Goal: Task Accomplishment & Management: Manage account settings

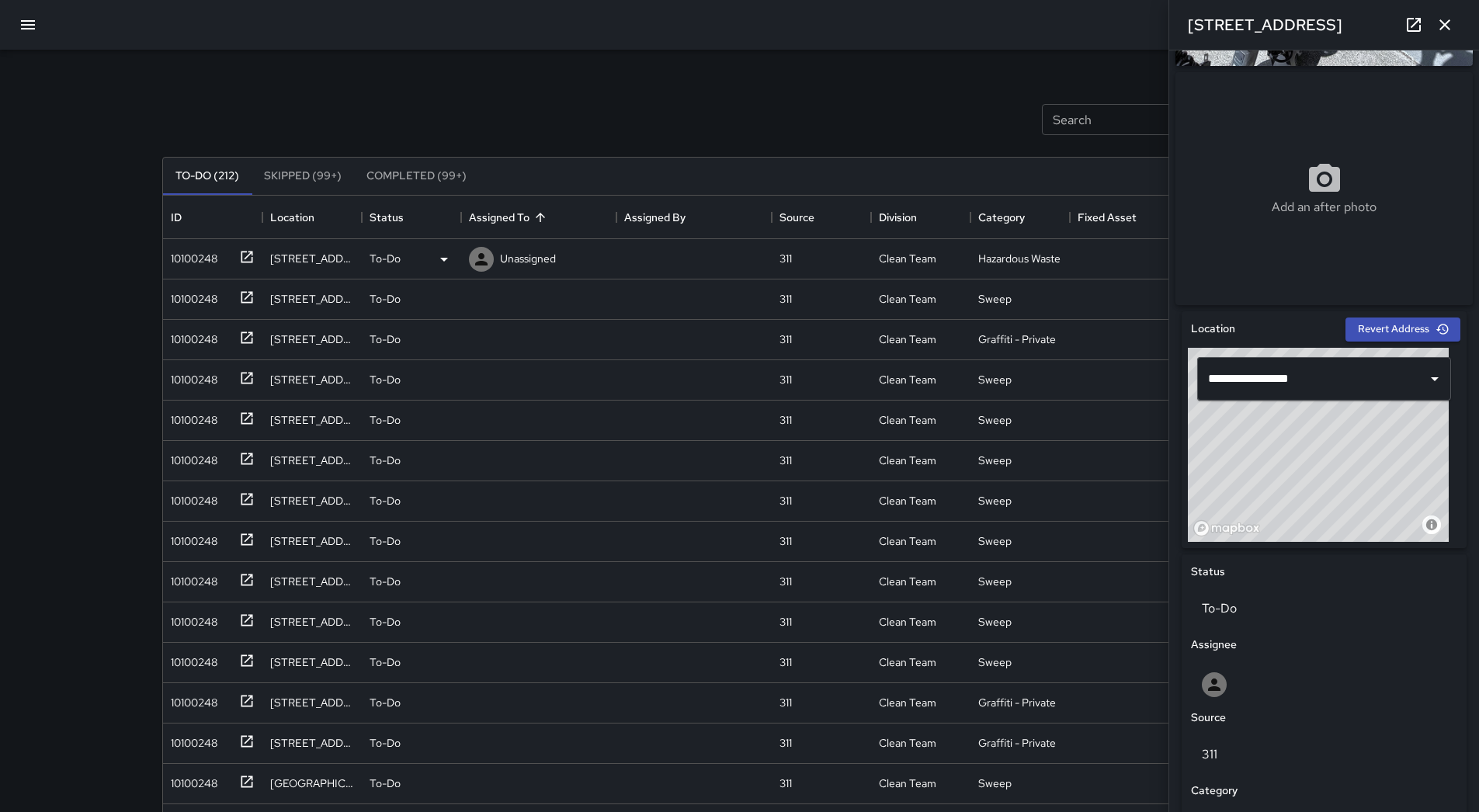
click at [185, 256] on div "10100248" at bounding box center [191, 255] width 52 height 21
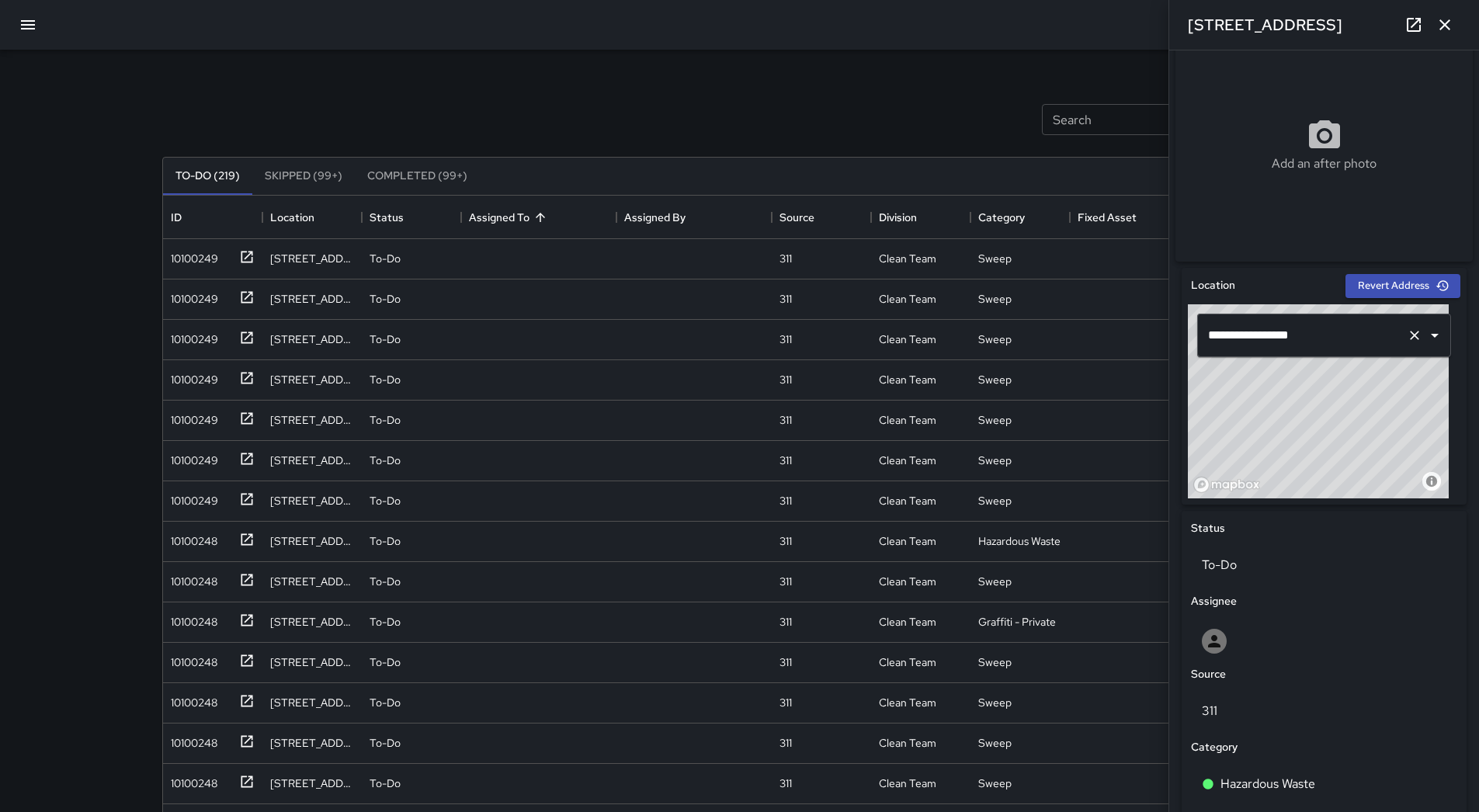
scroll to position [534, 0]
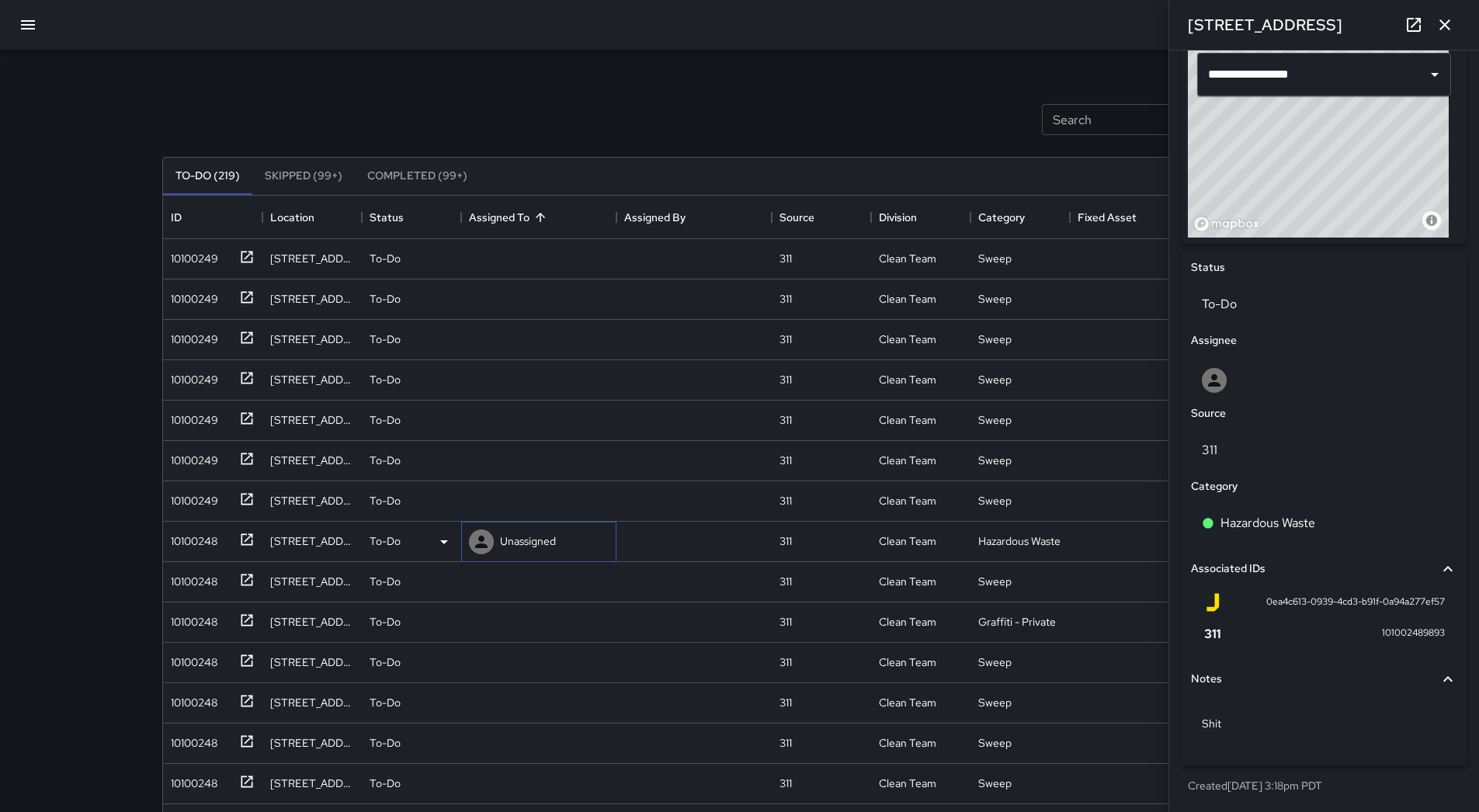
click at [522, 539] on p "Unassigned" at bounding box center [528, 541] width 56 height 16
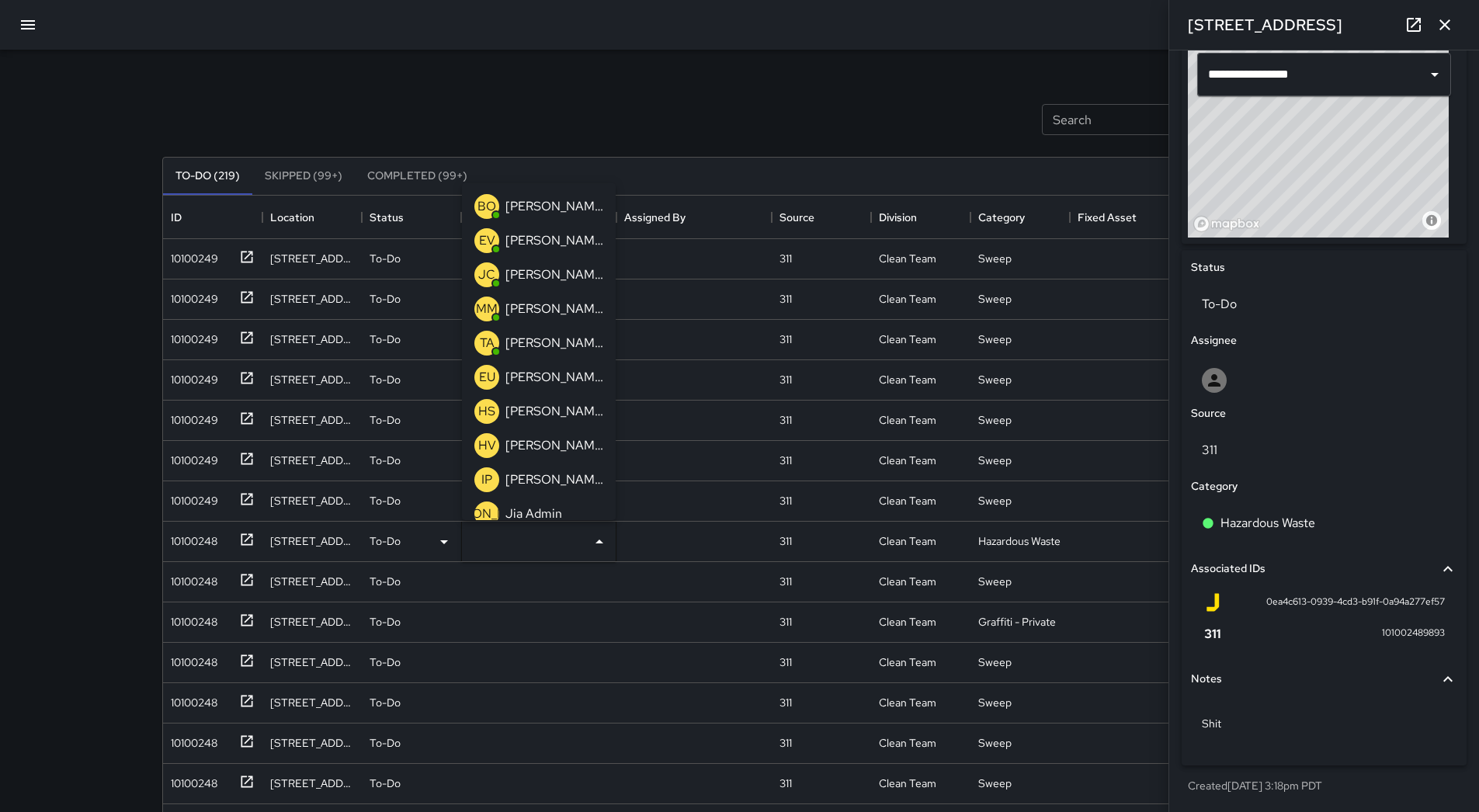
click at [25, 22] on icon "button" at bounding box center [27, 25] width 18 height 18
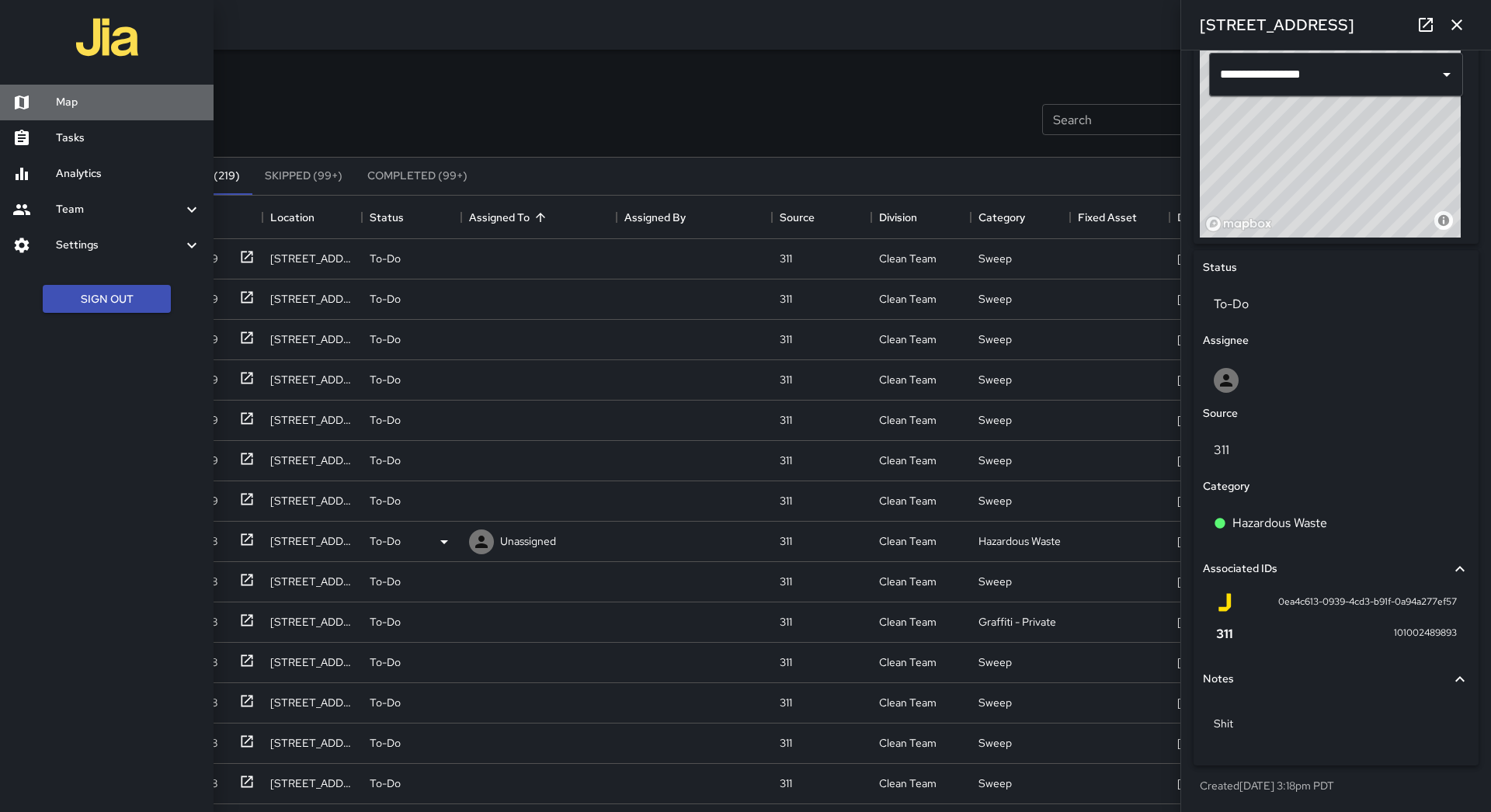
click at [82, 95] on h6 "Map" at bounding box center [128, 102] width 145 height 17
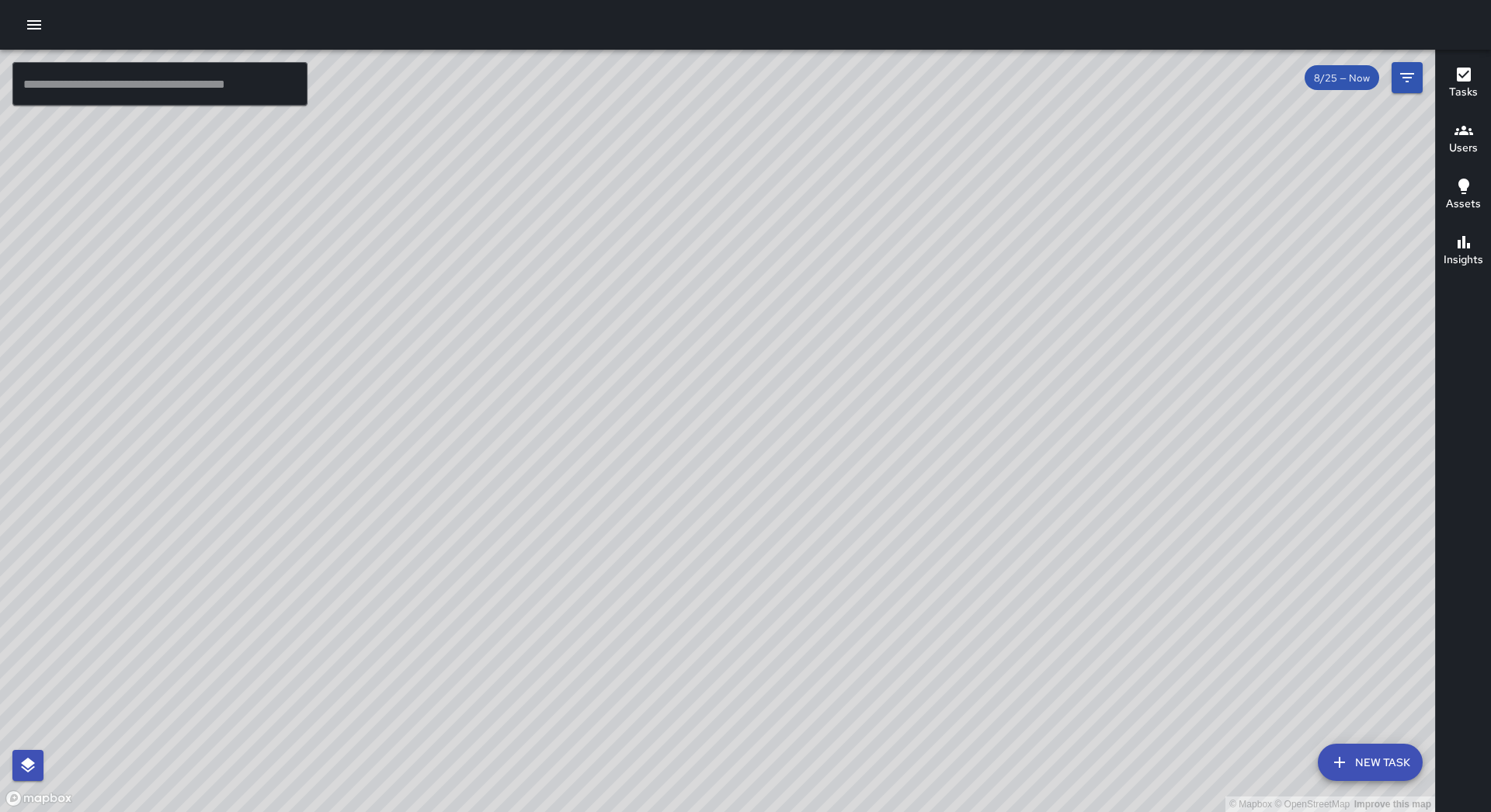
drag, startPoint x: 423, startPoint y: 559, endPoint x: 766, endPoint y: 292, distance: 434.7
click at [766, 292] on div "© Mapbox © OpenStreetMap Improve this map" at bounding box center [717, 431] width 1435 height 762
drag, startPoint x: 955, startPoint y: 234, endPoint x: 827, endPoint y: 405, distance: 213.6
click at [801, 431] on div "© Mapbox © OpenStreetMap Improve this map" at bounding box center [717, 431] width 1435 height 762
click at [40, 21] on icon "button" at bounding box center [34, 25] width 14 height 10
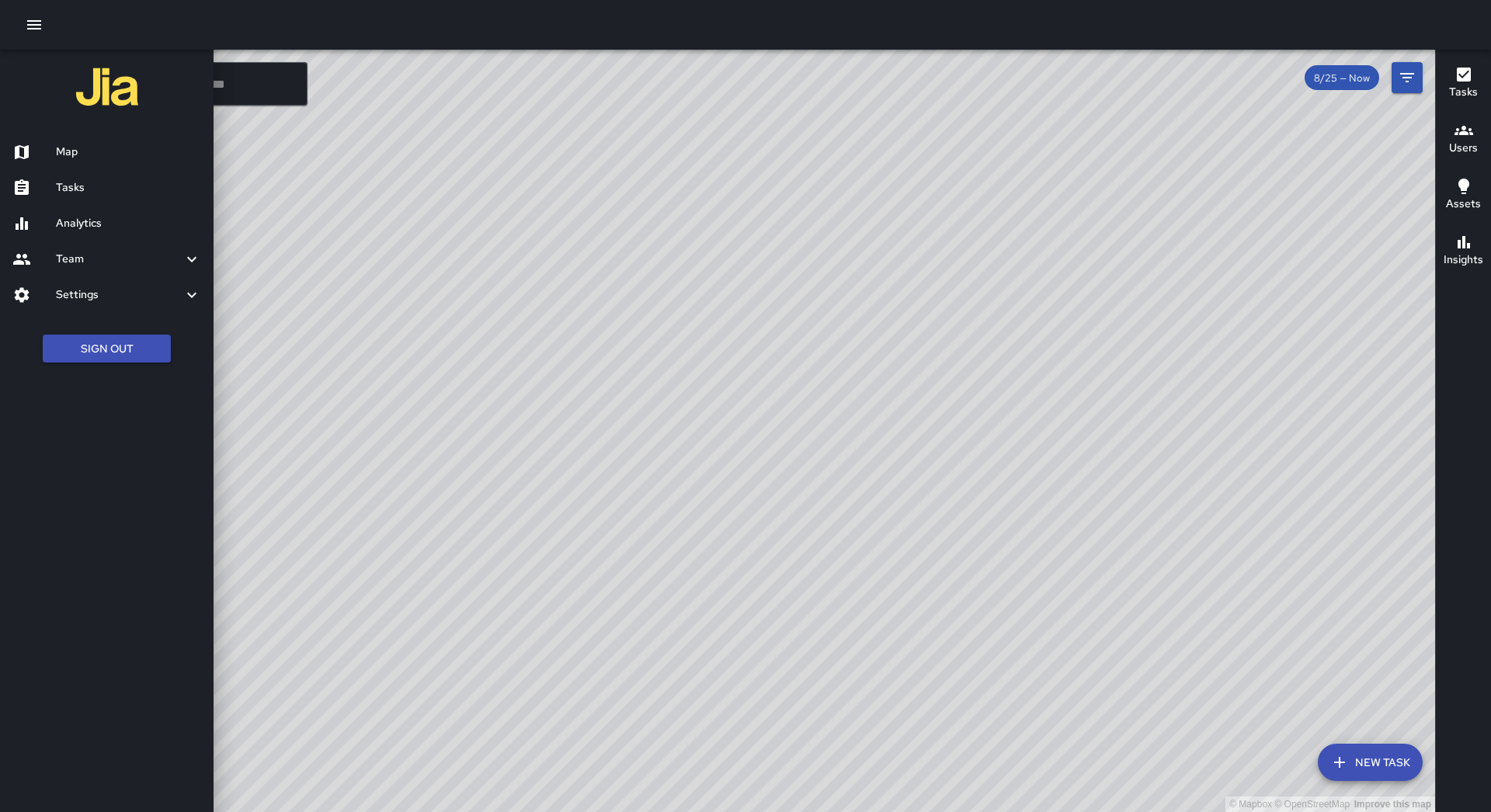
click at [120, 174] on link "Tasks" at bounding box center [106, 188] width 214 height 36
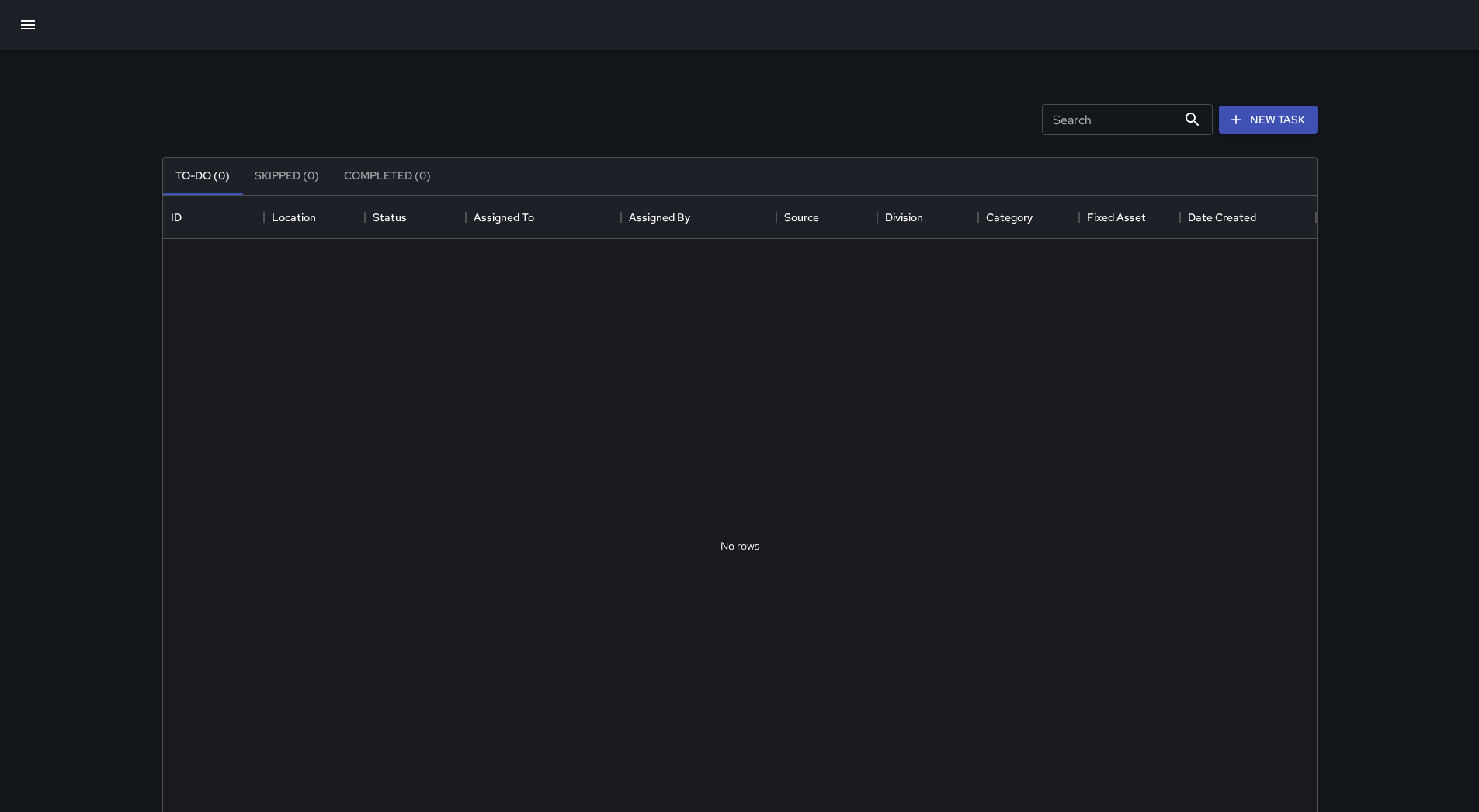
scroll to position [646, 1142]
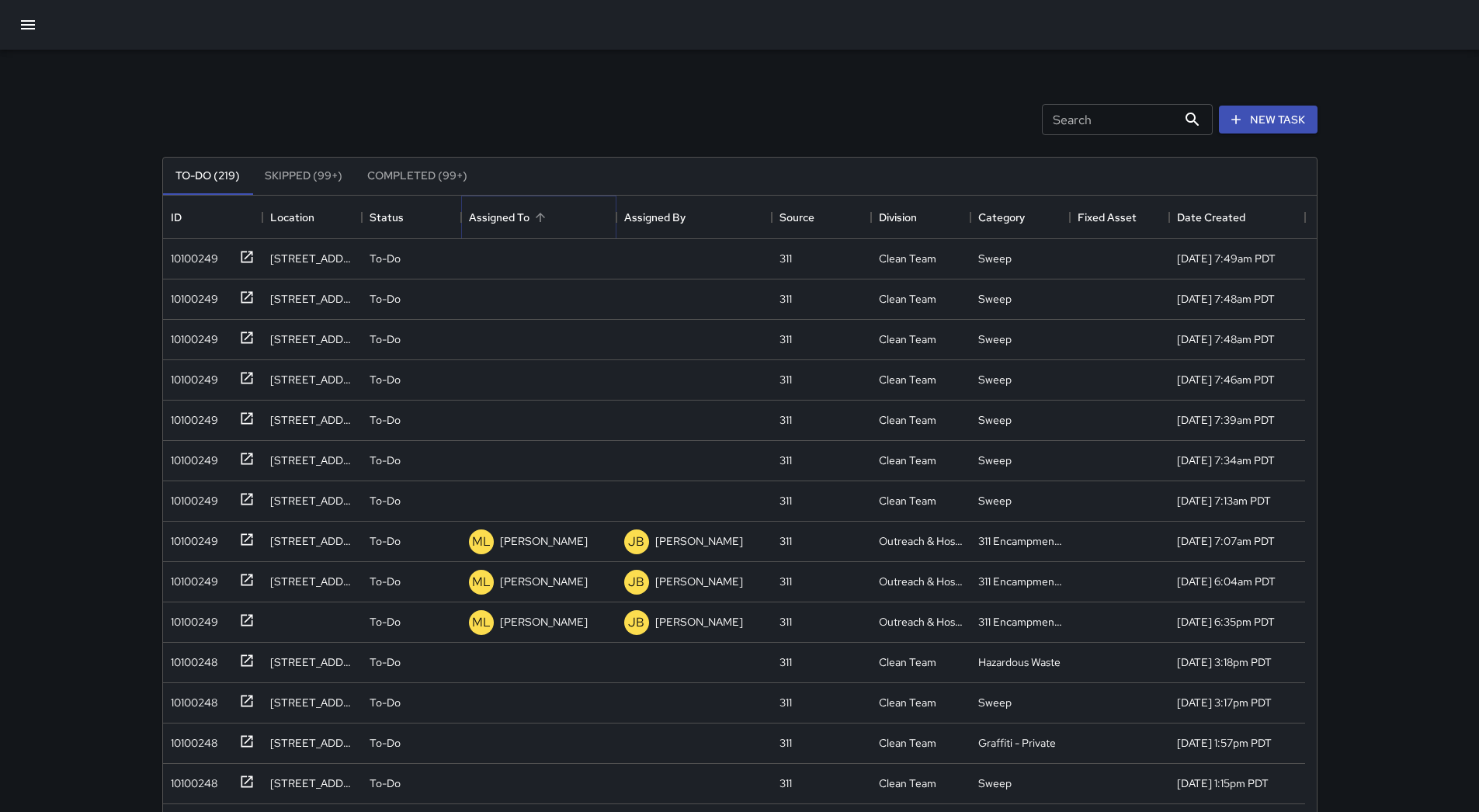
click at [546, 218] on icon "Sort" at bounding box center [540, 218] width 14 height 14
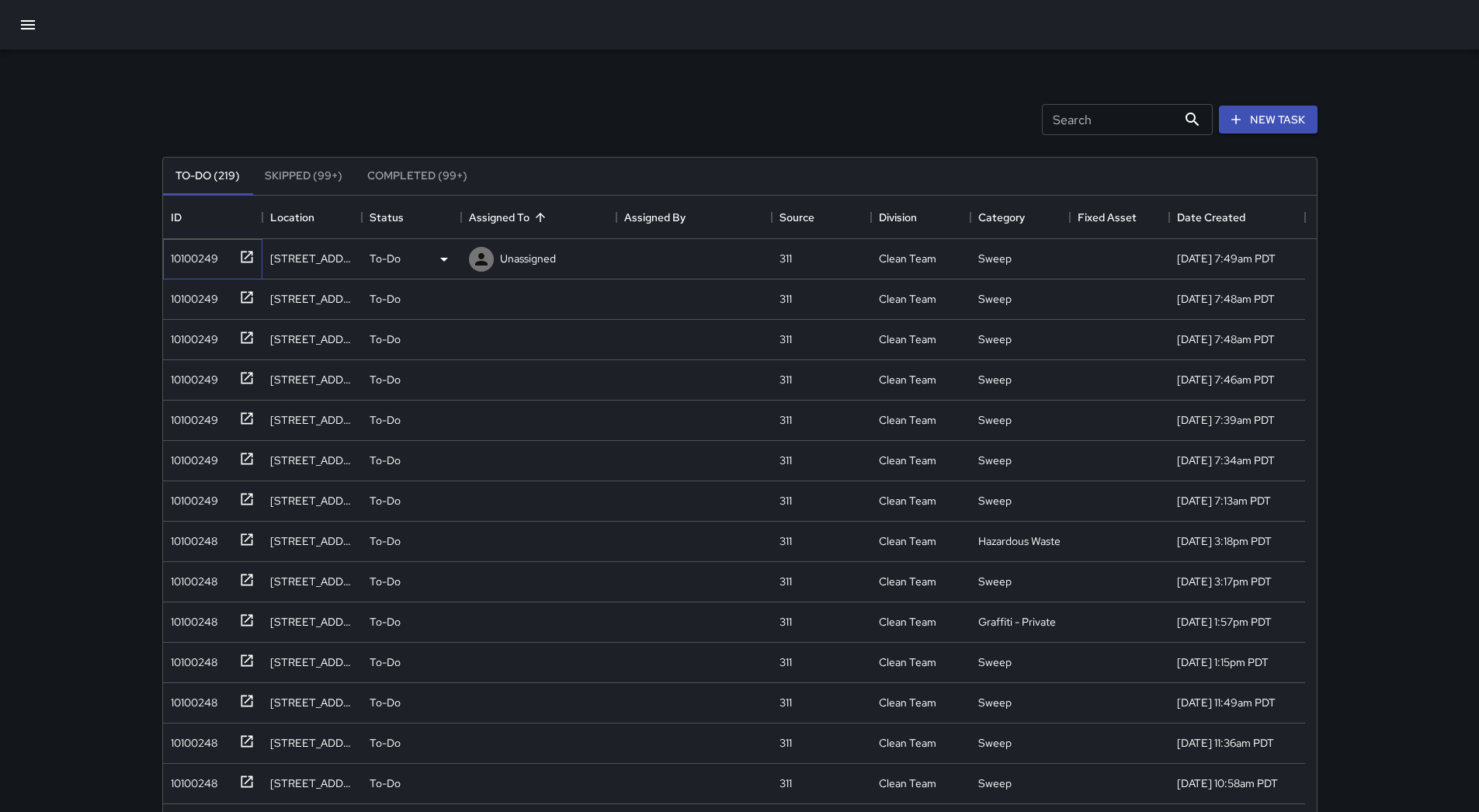
click at [212, 260] on div "10100249" at bounding box center [191, 255] width 53 height 21
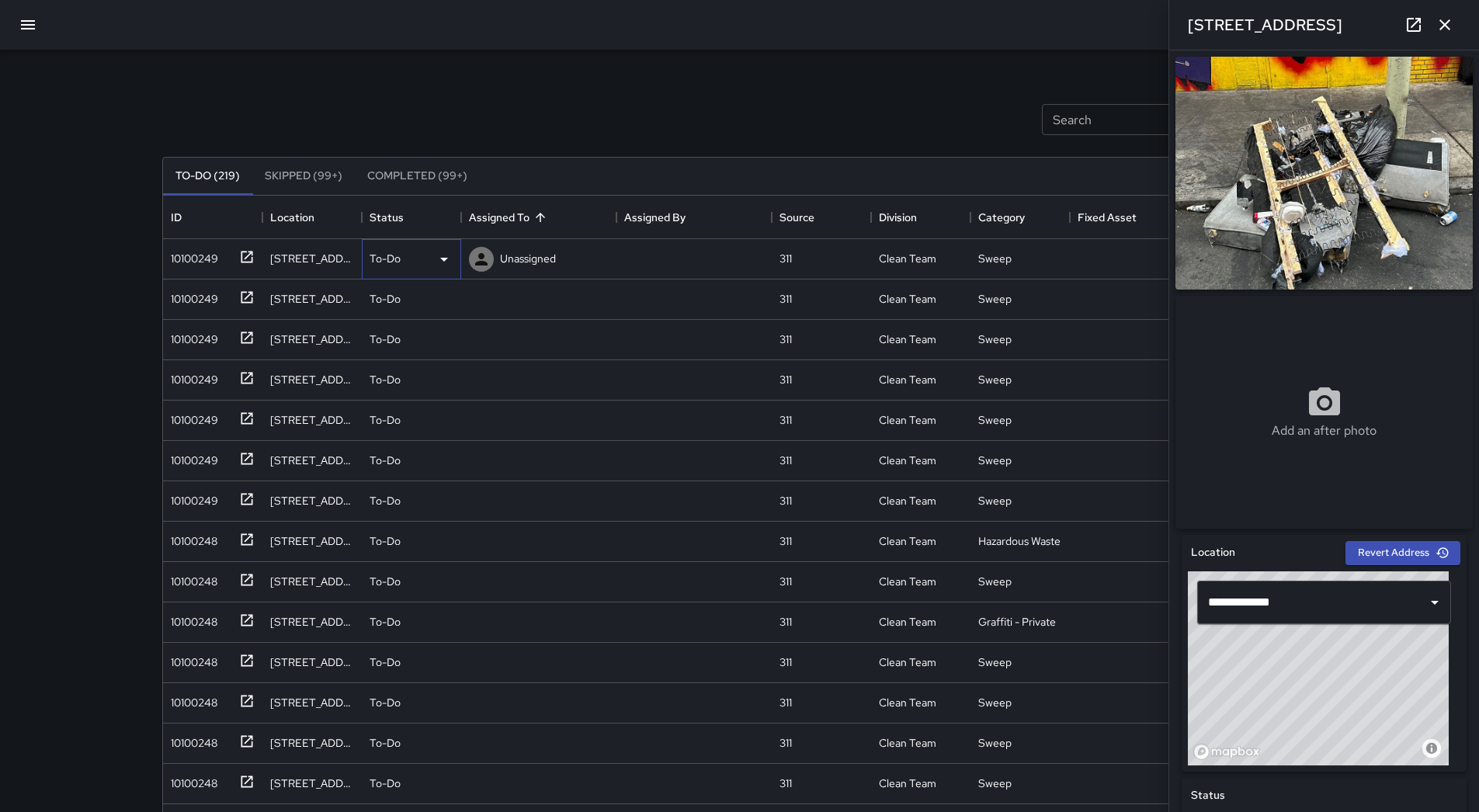
click at [431, 249] on div "To-Do" at bounding box center [411, 259] width 99 height 41
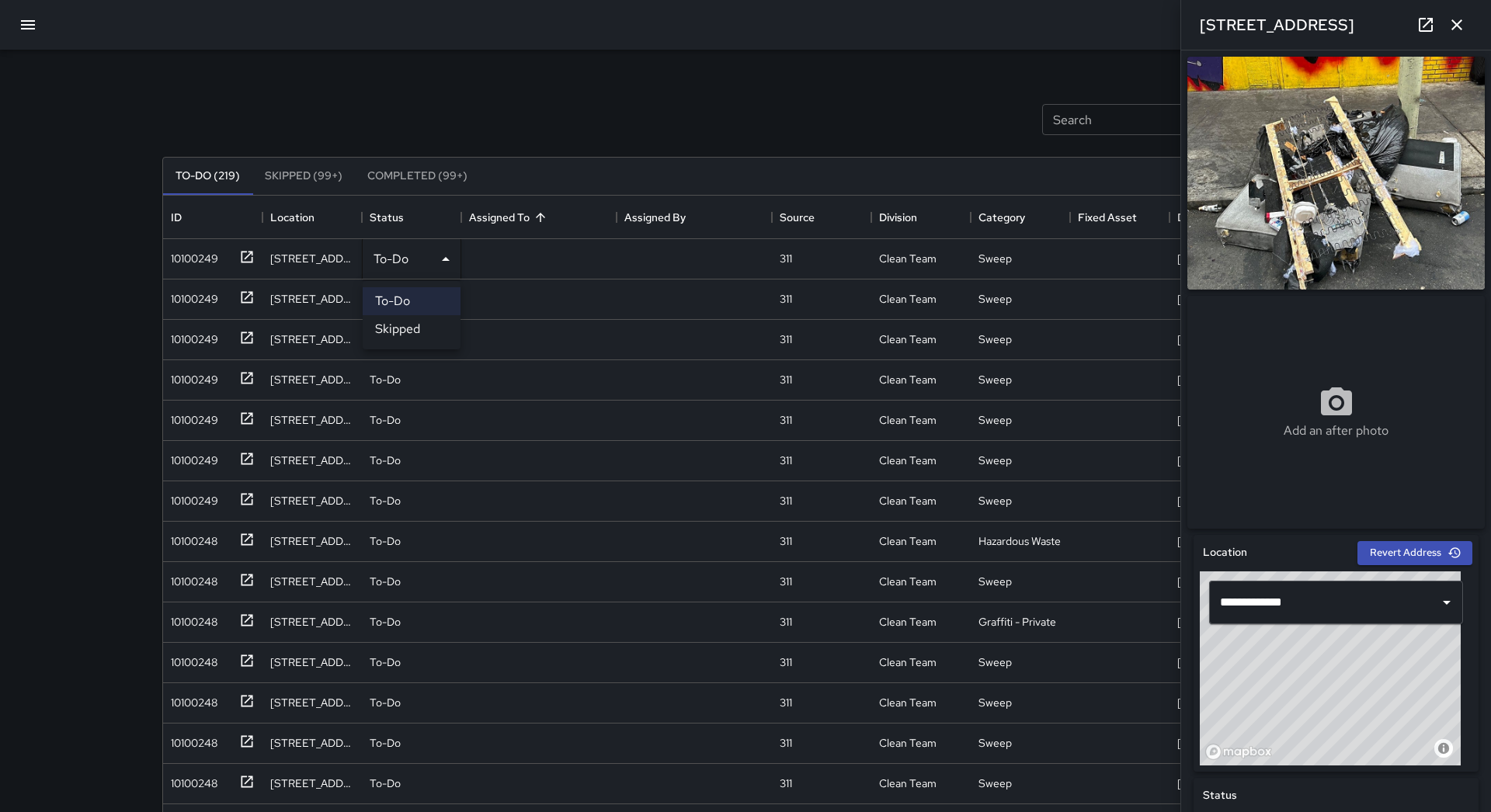
click at [420, 324] on li "Skipped" at bounding box center [411, 329] width 98 height 28
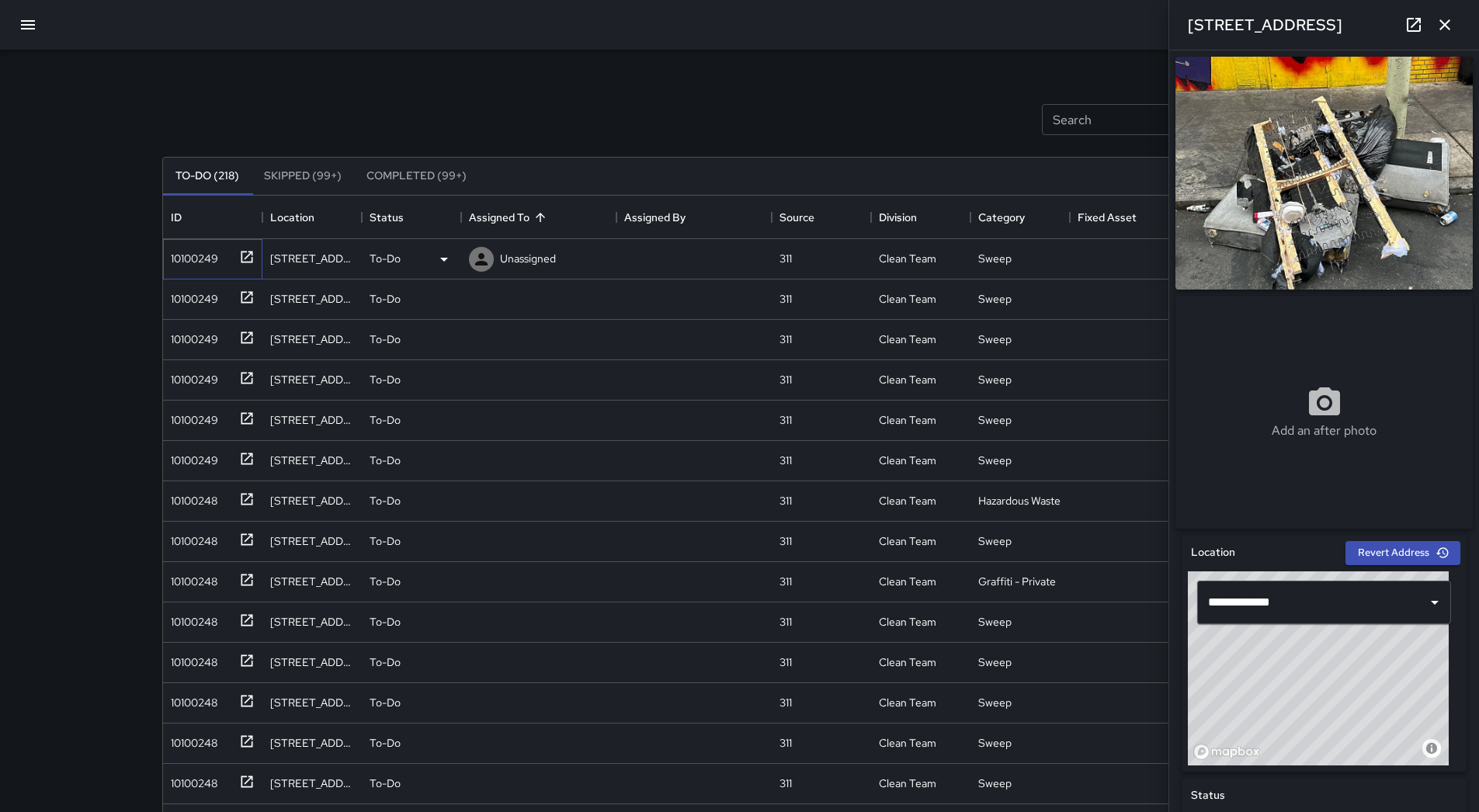
click at [223, 252] on div "10100249" at bounding box center [209, 256] width 90 height 25
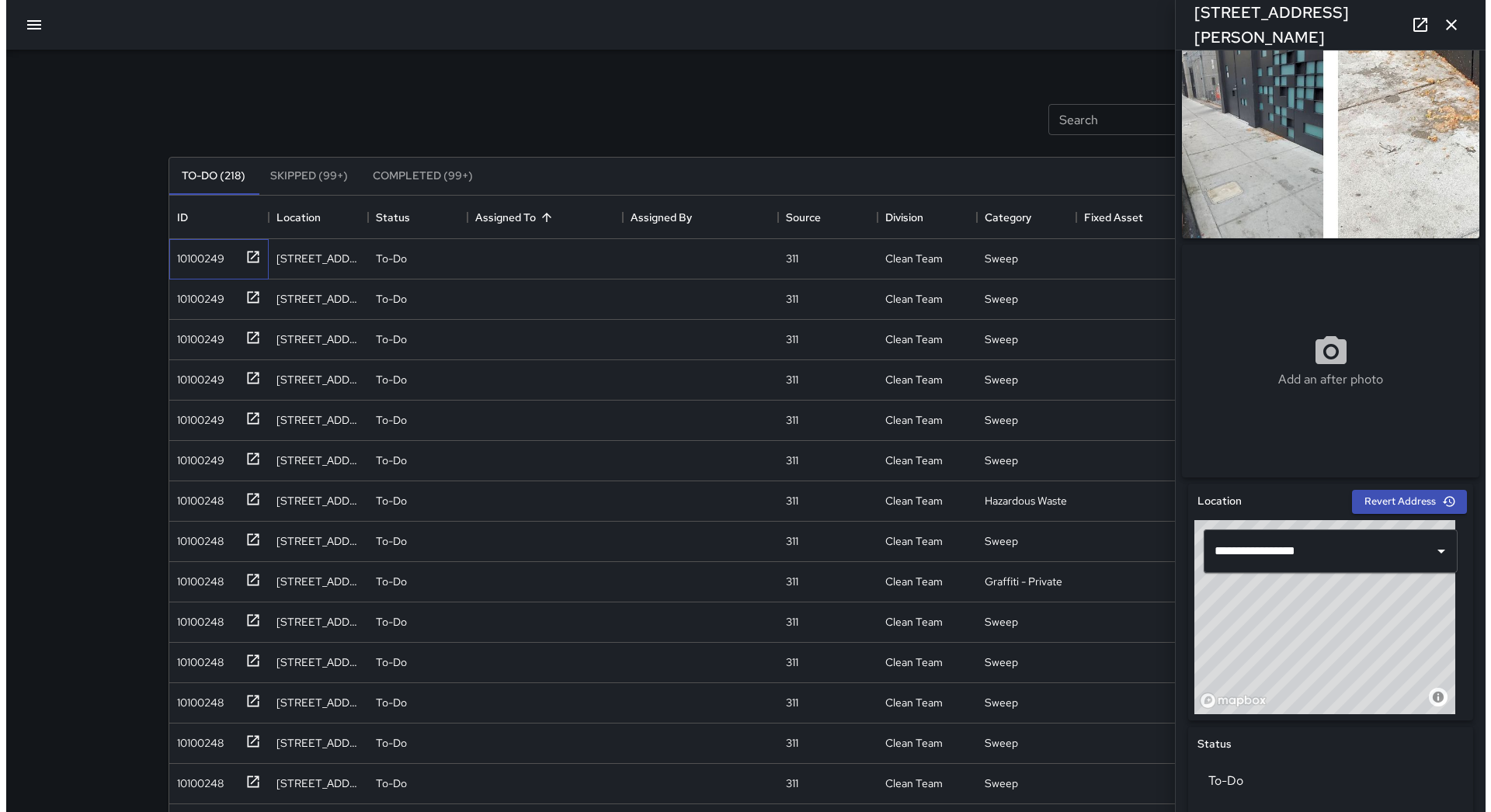
scroll to position [78, 0]
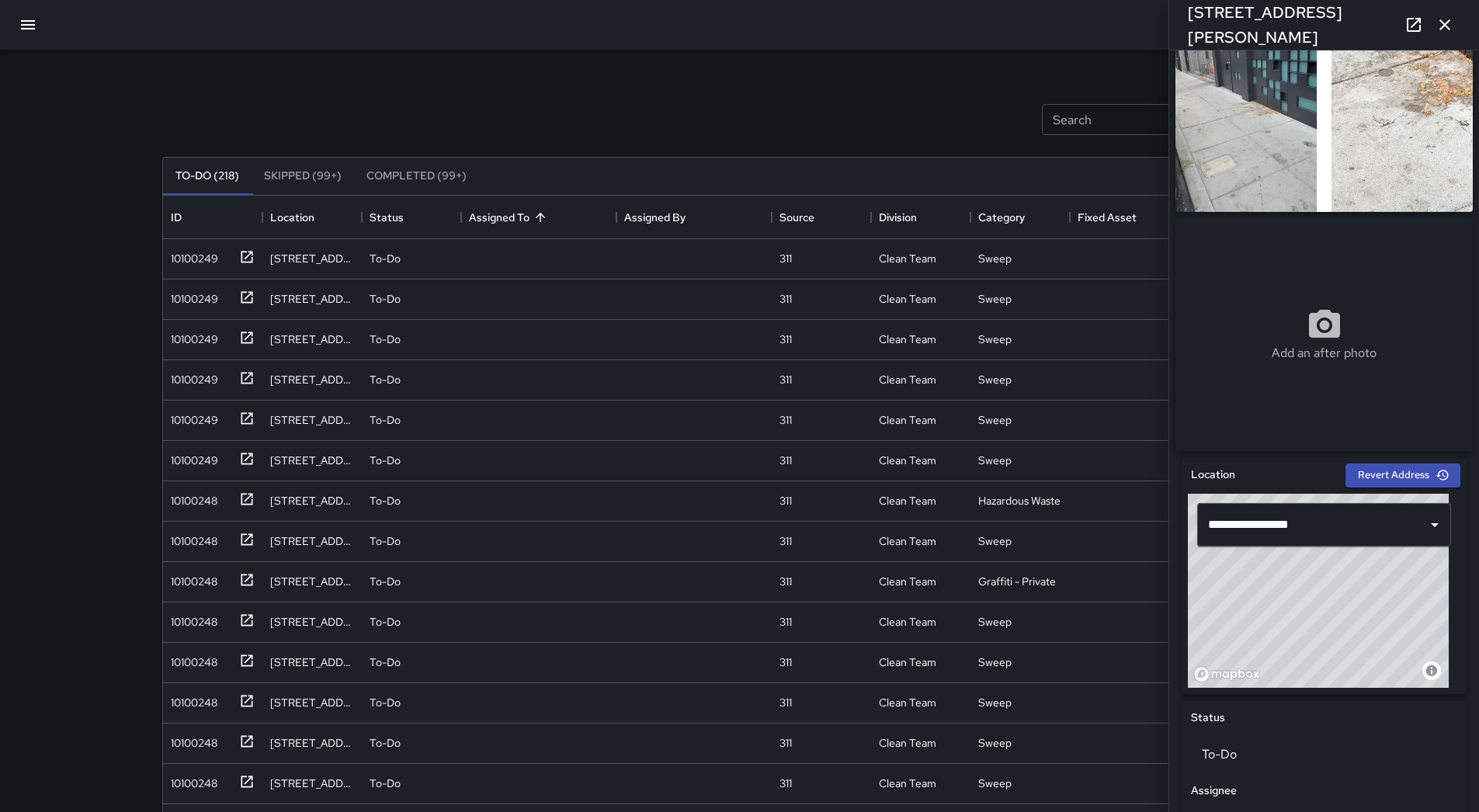
click at [21, 38] on button "button" at bounding box center [28, 25] width 37 height 37
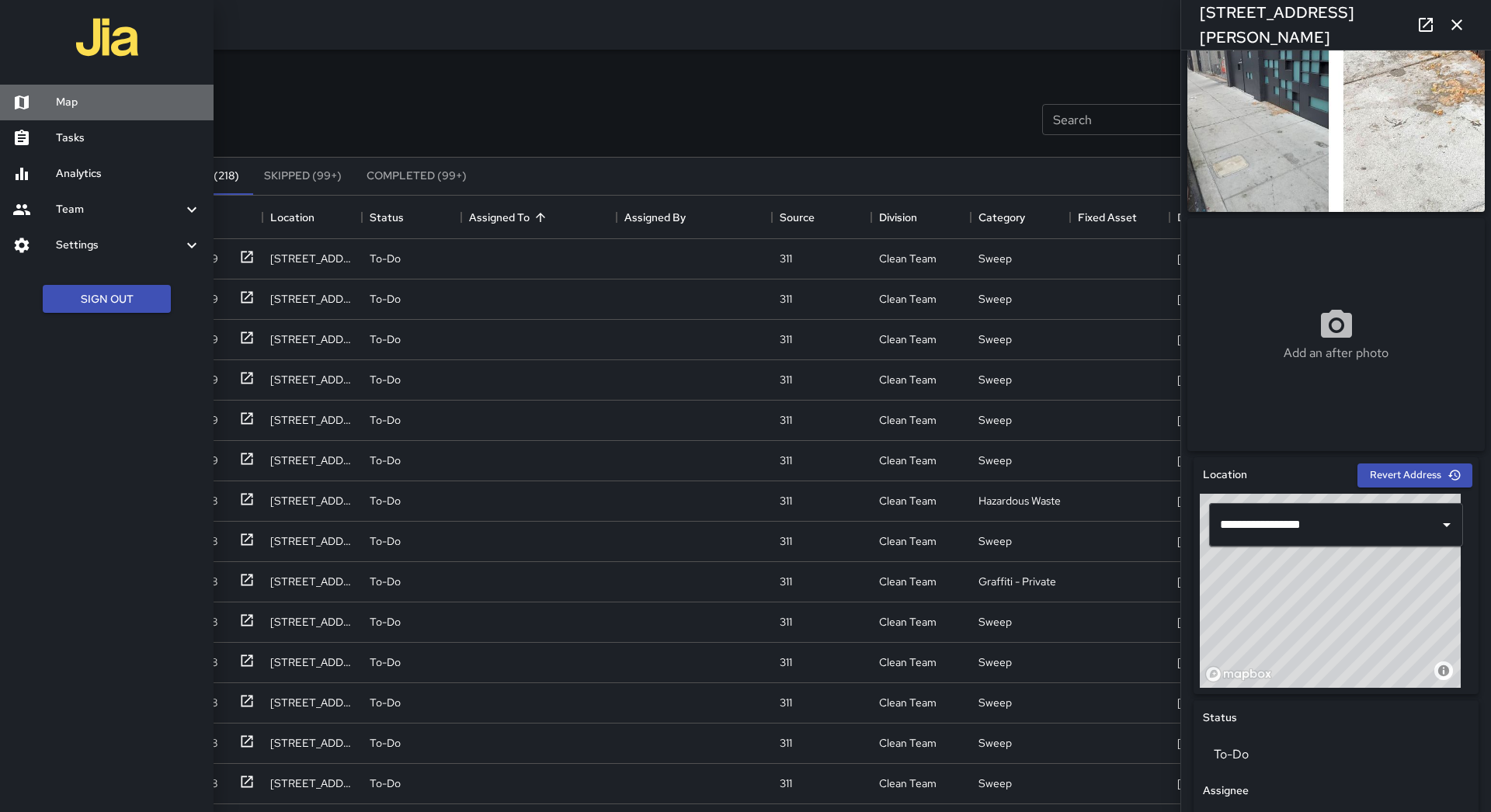
click at [67, 89] on link "Map" at bounding box center [106, 102] width 214 height 36
